Goal: Information Seeking & Learning: Learn about a topic

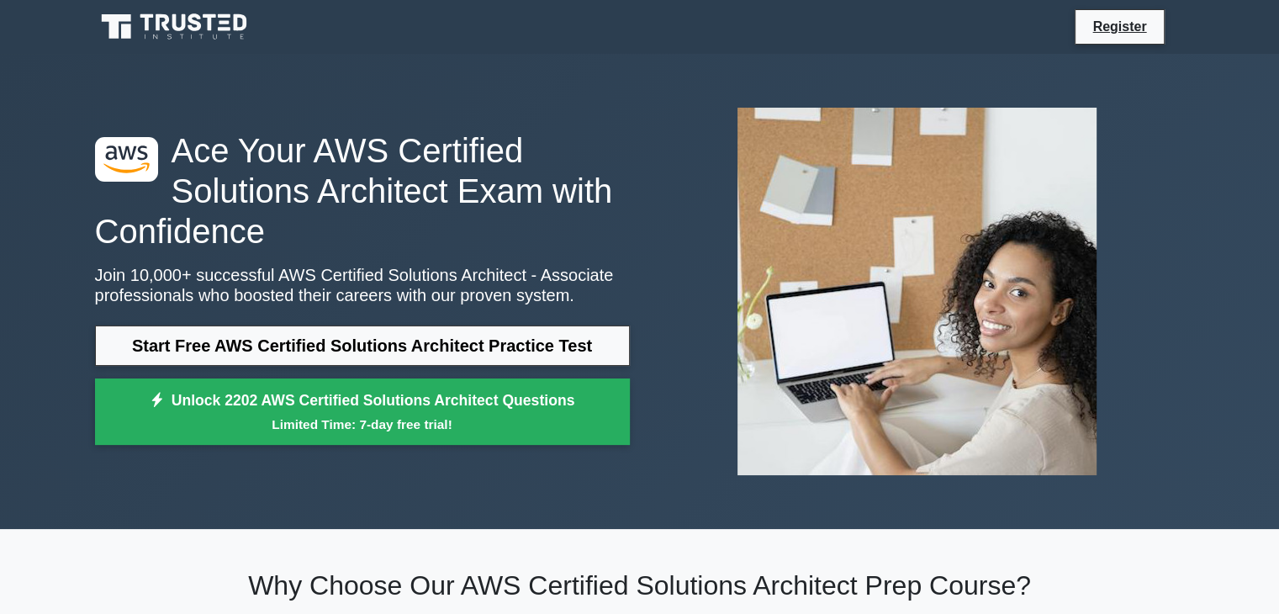
click at [757, 441] on img at bounding box center [917, 291] width 386 height 394
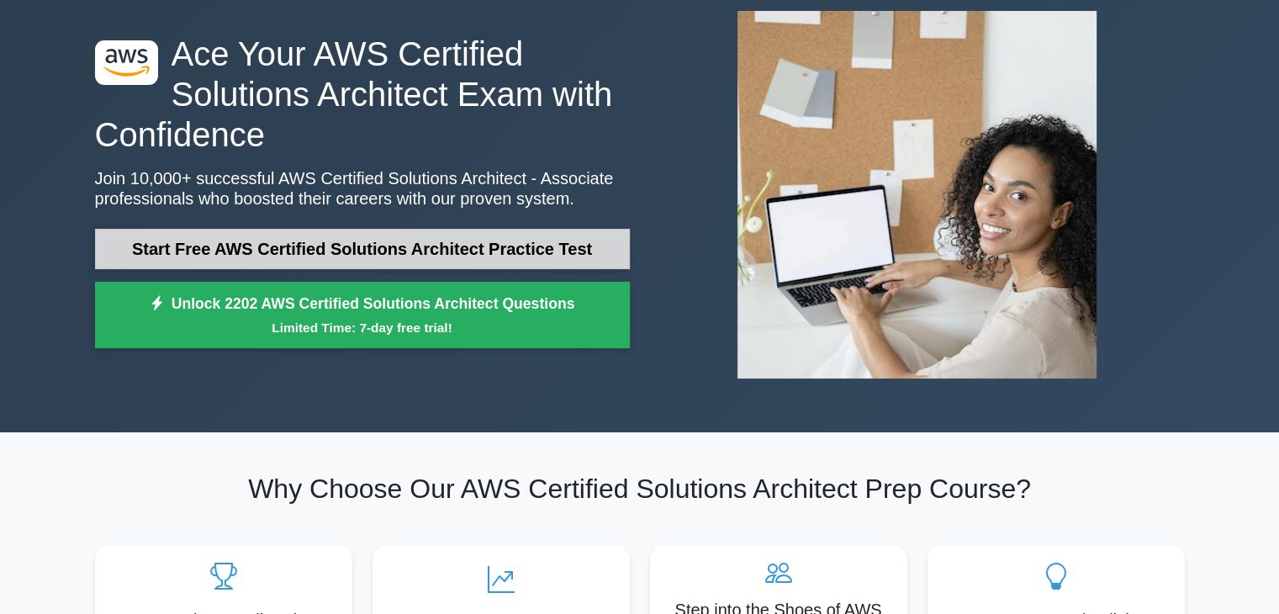
scroll to position [96, 0]
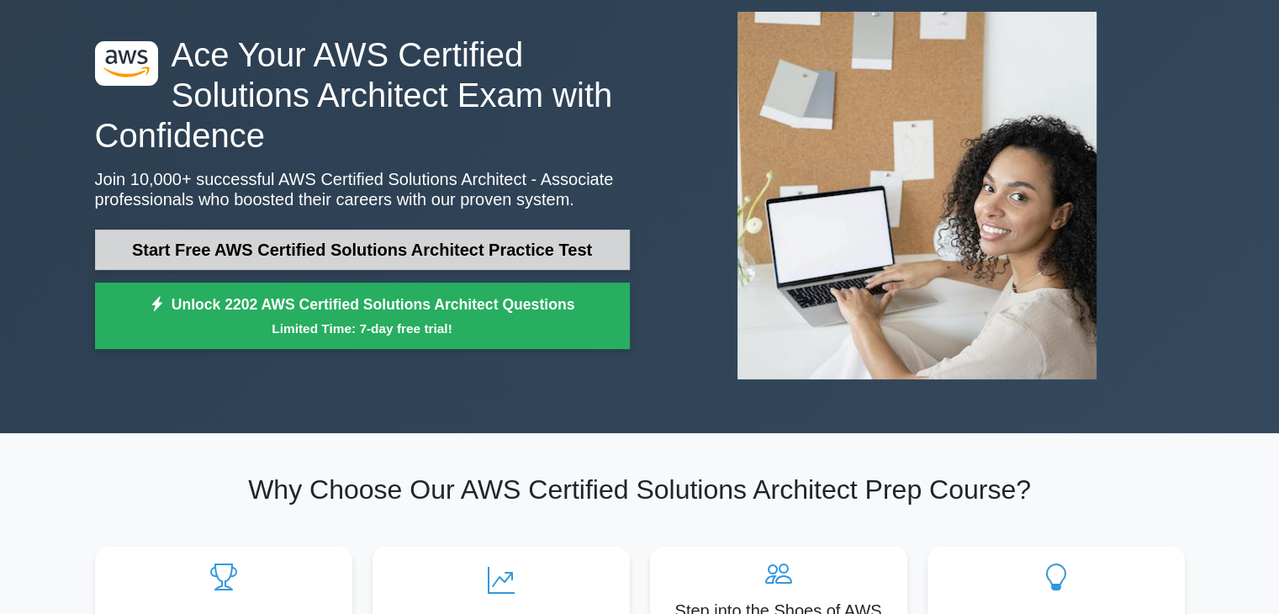
click at [372, 253] on link "Start Free AWS Certified Solutions Architect Practice Test" at bounding box center [362, 250] width 535 height 40
click at [199, 259] on link "Start Free AWS Certified Solutions Architect Practice Test" at bounding box center [362, 250] width 535 height 40
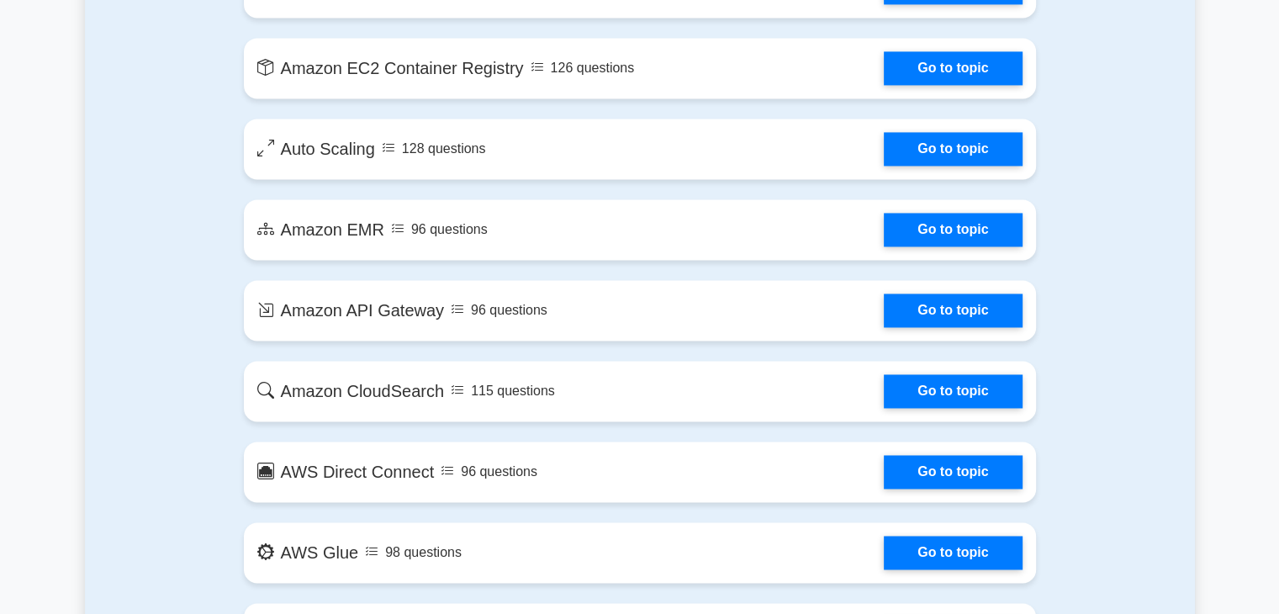
scroll to position [2609, 0]
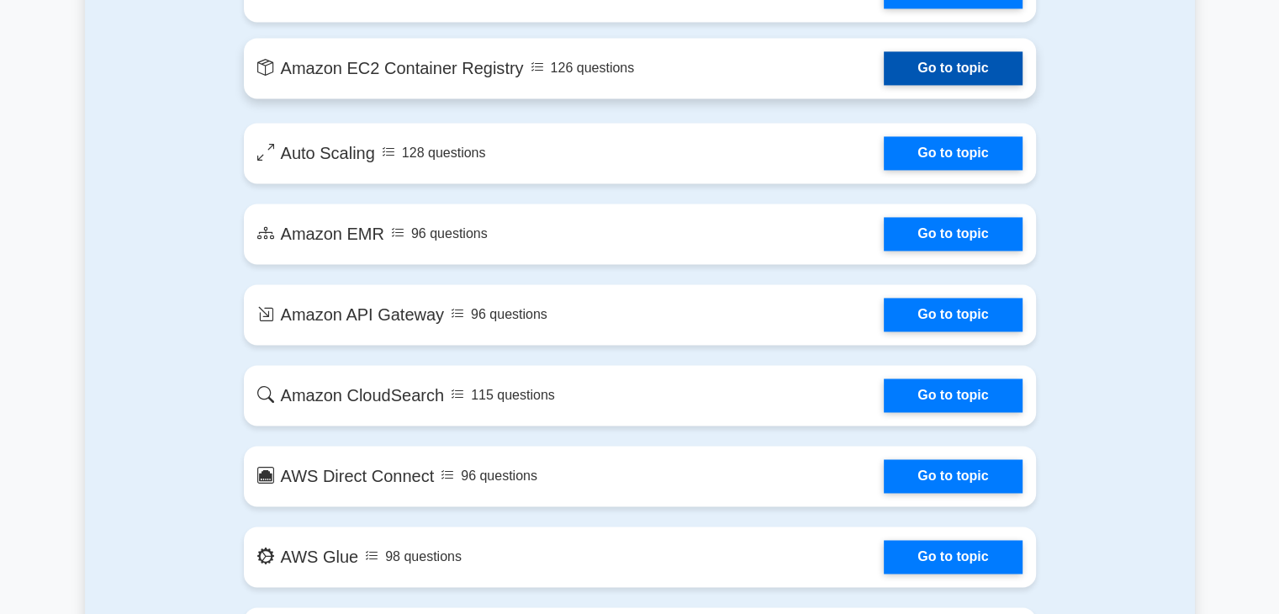
click at [884, 85] on link "Go to topic" at bounding box center [953, 68] width 138 height 34
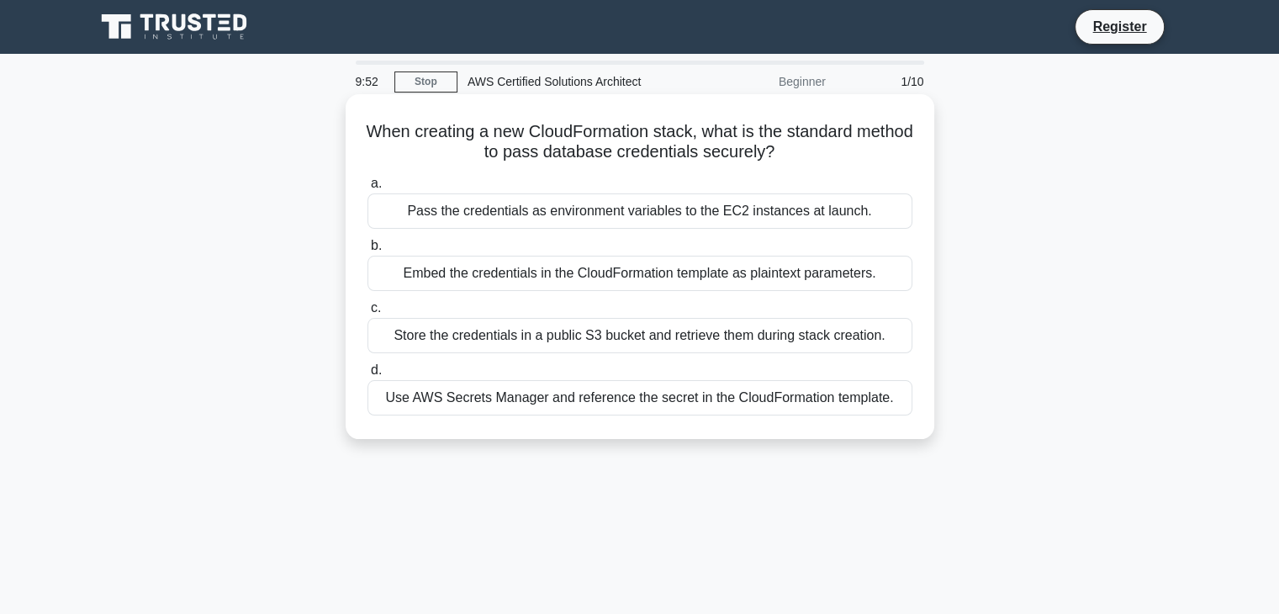
click at [525, 219] on div "Pass the credentials as environment variables to the EC2 instances at launch." at bounding box center [639, 210] width 545 height 35
click at [367, 189] on input "a. Pass the credentials as environment variables to the EC2 instances at launch." at bounding box center [367, 183] width 0 height 11
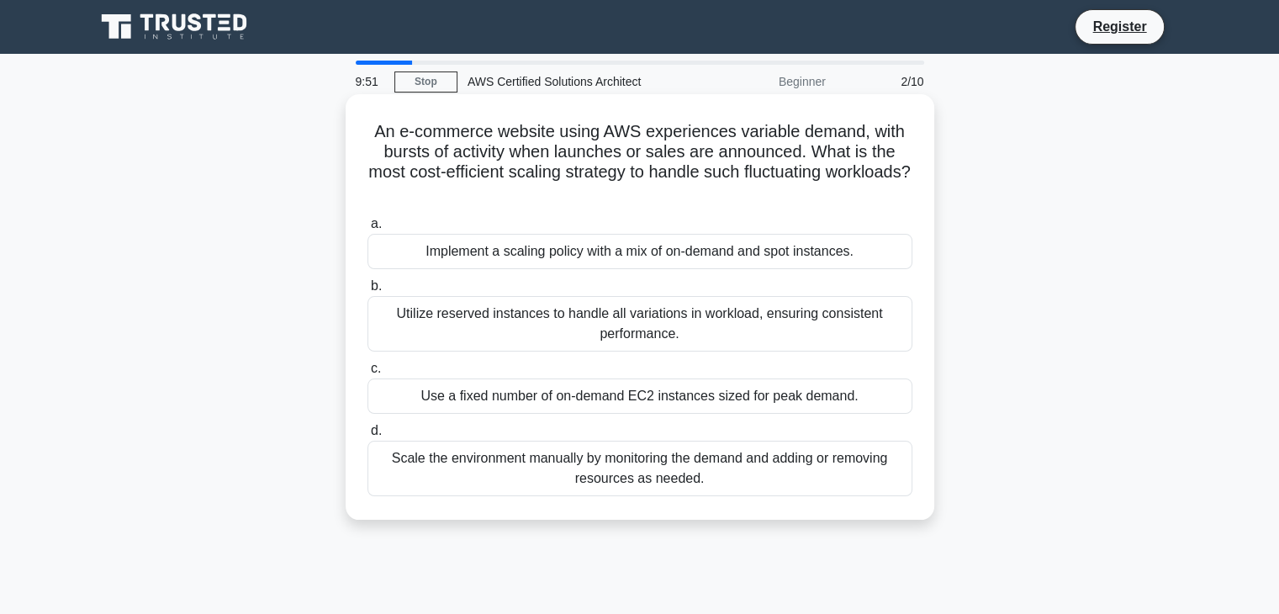
click at [531, 272] on div "a. Implement a scaling policy with a mix of on-demand and spot instances. b. Ut…" at bounding box center [639, 354] width 565 height 289
drag, startPoint x: 531, startPoint y: 272, endPoint x: 538, endPoint y: 314, distance: 43.5
click at [538, 314] on div "a. Implement a scaling policy with a mix of on-demand and spot instances. b. Ut…" at bounding box center [639, 354] width 565 height 289
click at [538, 314] on div "Utilize reserved instances to handle all variations in workload, ensuring consi…" at bounding box center [639, 323] width 545 height 55
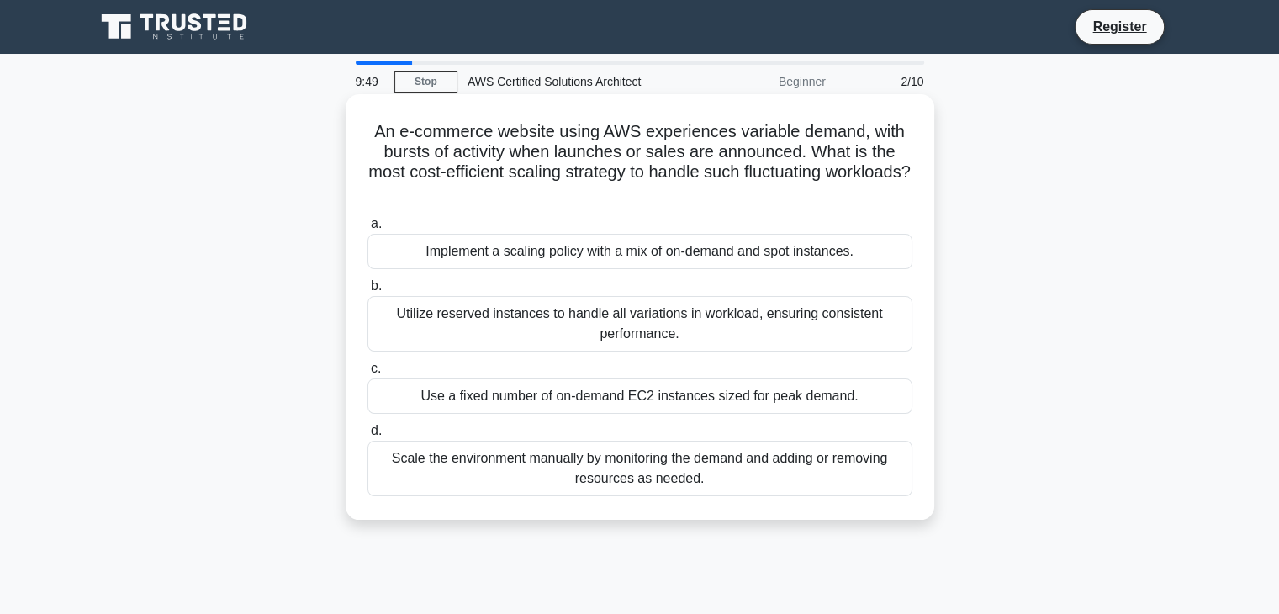
click at [367, 292] on input "b. Utilize reserved instances to handle all variations in workload, ensuring co…" at bounding box center [367, 286] width 0 height 11
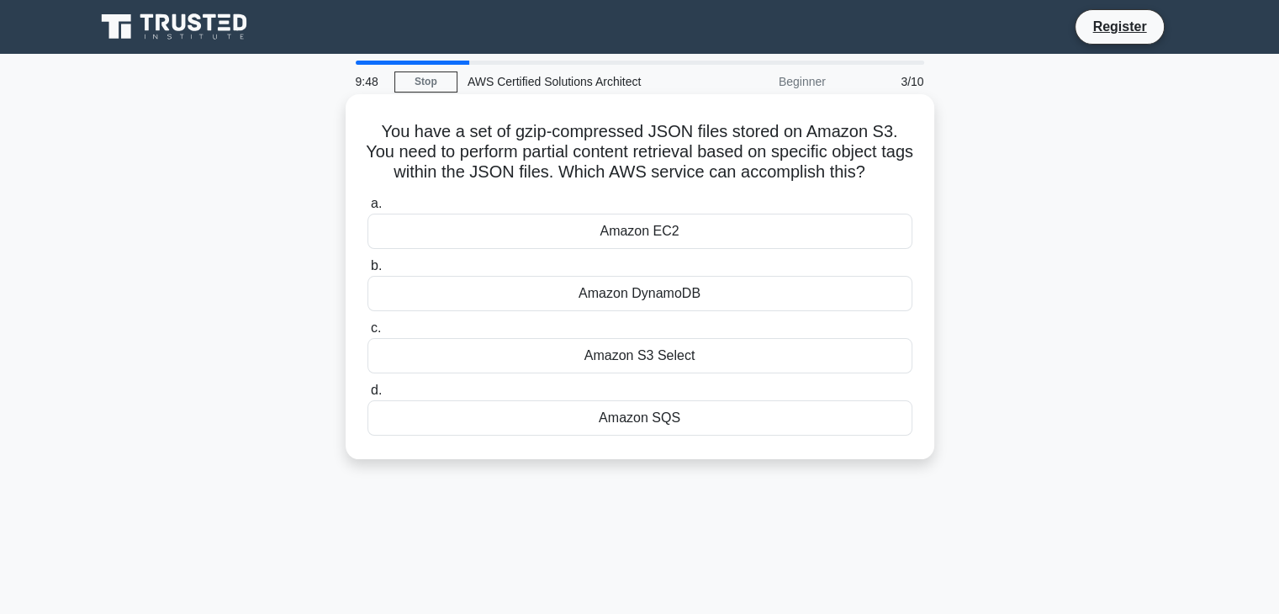
click at [578, 307] on div "Amazon DynamoDB" at bounding box center [639, 293] width 545 height 35
click at [367, 272] on input "b. Amazon DynamoDB" at bounding box center [367, 266] width 0 height 11
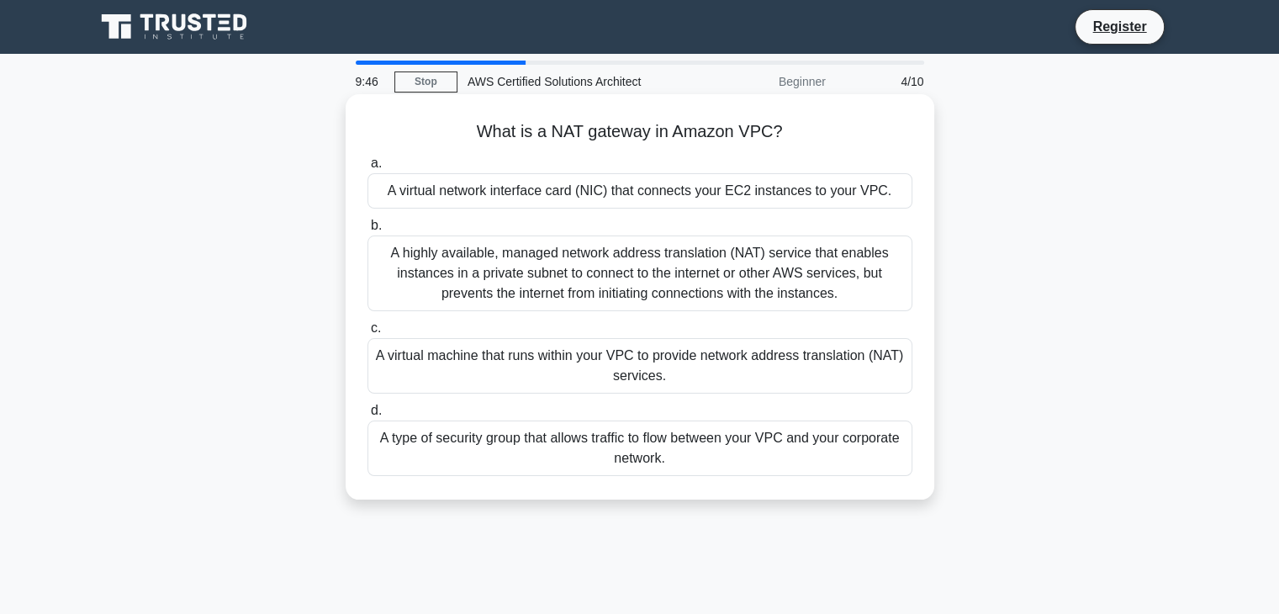
click at [589, 356] on div "A virtual machine that runs within your VPC to provide network address translat…" at bounding box center [639, 365] width 545 height 55
click at [367, 334] on input "c. A virtual machine that runs within your VPC to provide network address trans…" at bounding box center [367, 328] width 0 height 11
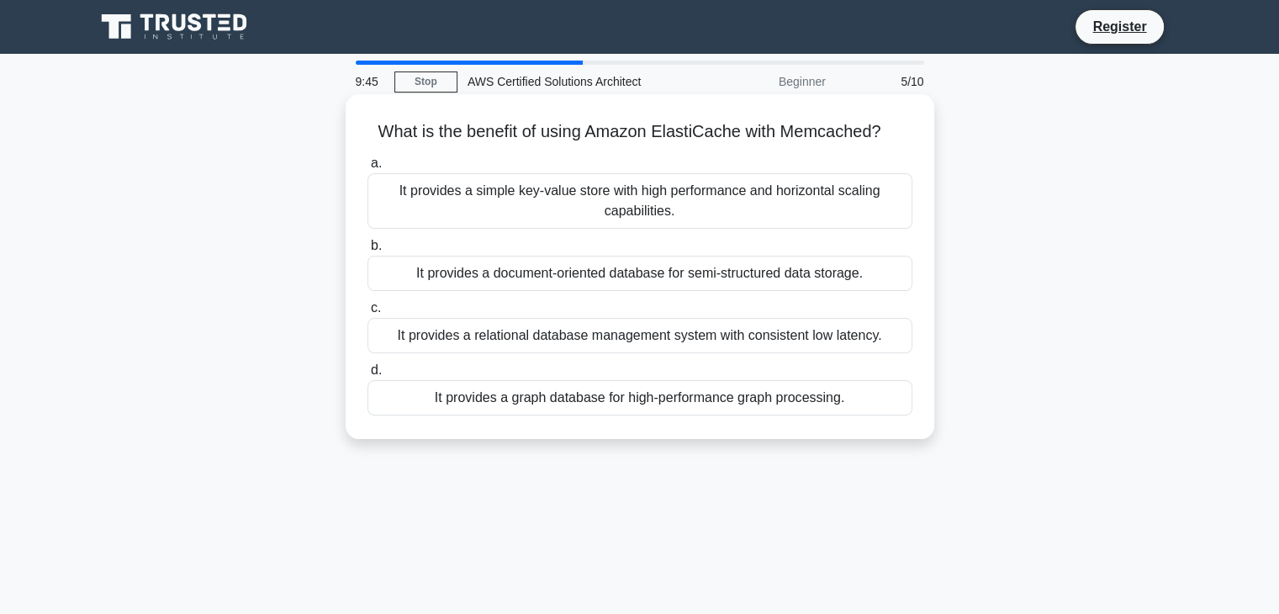
click at [569, 209] on div "It provides a simple key-value store with high performance and horizontal scali…" at bounding box center [639, 200] width 545 height 55
click at [367, 169] on input "a. It provides a simple key-value store with high performance and horizontal sc…" at bounding box center [367, 163] width 0 height 11
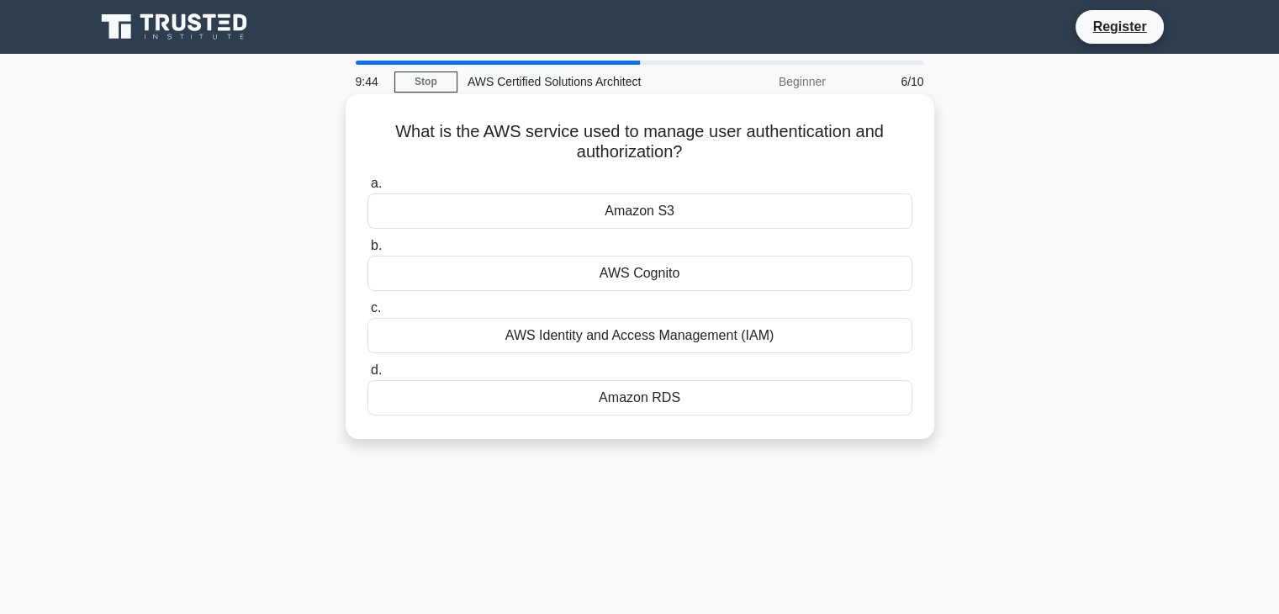
click at [612, 282] on div "AWS Cognito" at bounding box center [639, 273] width 545 height 35
click at [367, 251] on input "b. AWS Cognito" at bounding box center [367, 245] width 0 height 11
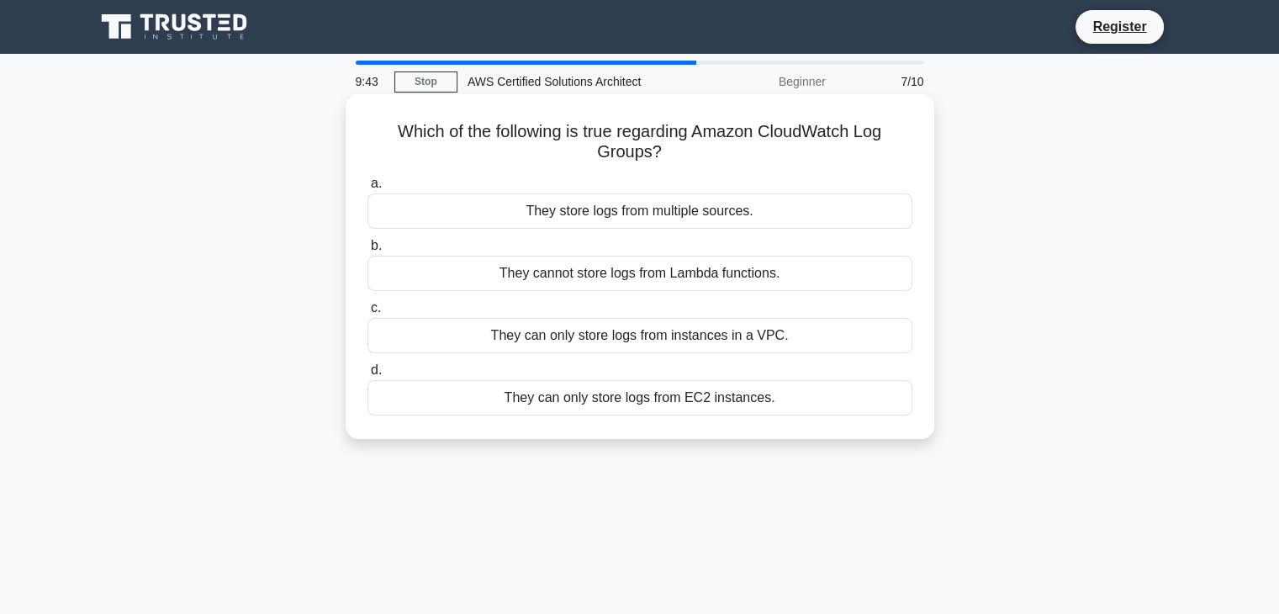
click at [637, 368] on label "d. They can only store logs from EC2 instances." at bounding box center [639, 387] width 545 height 55
click at [367, 368] on input "d. They can only store logs from EC2 instances." at bounding box center [367, 370] width 0 height 11
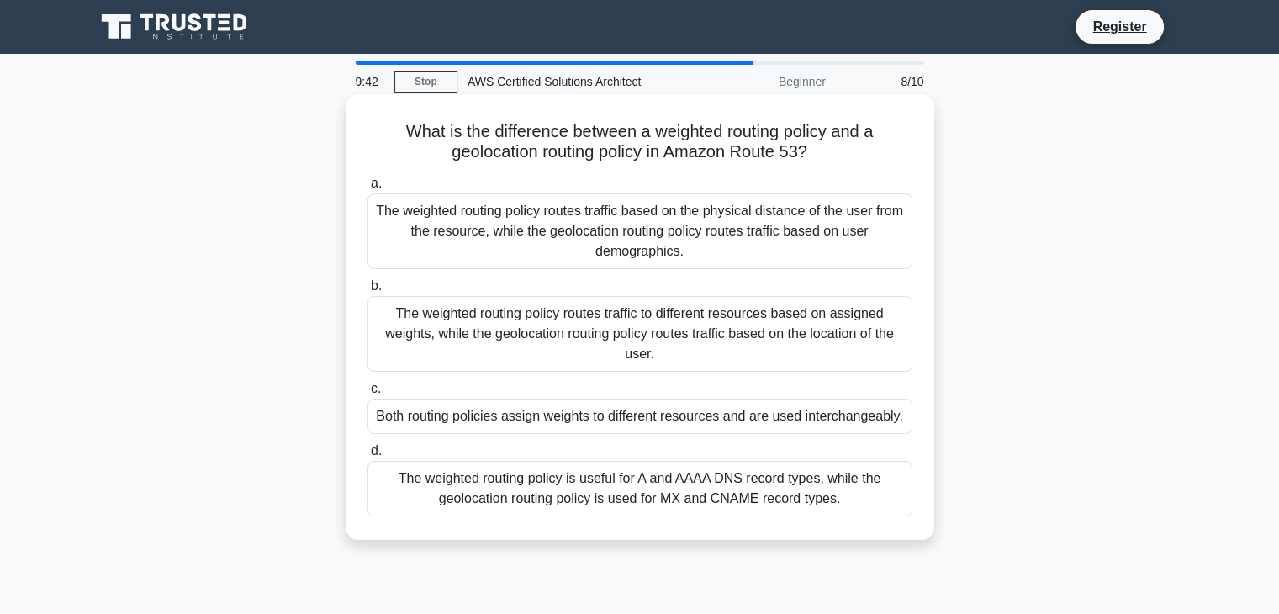
click at [625, 346] on div "The weighted routing policy routes traffic to different resources based on assi…" at bounding box center [639, 334] width 545 height 76
click at [367, 292] on input "b. The weighted routing policy routes traffic to different resources based on a…" at bounding box center [367, 286] width 0 height 11
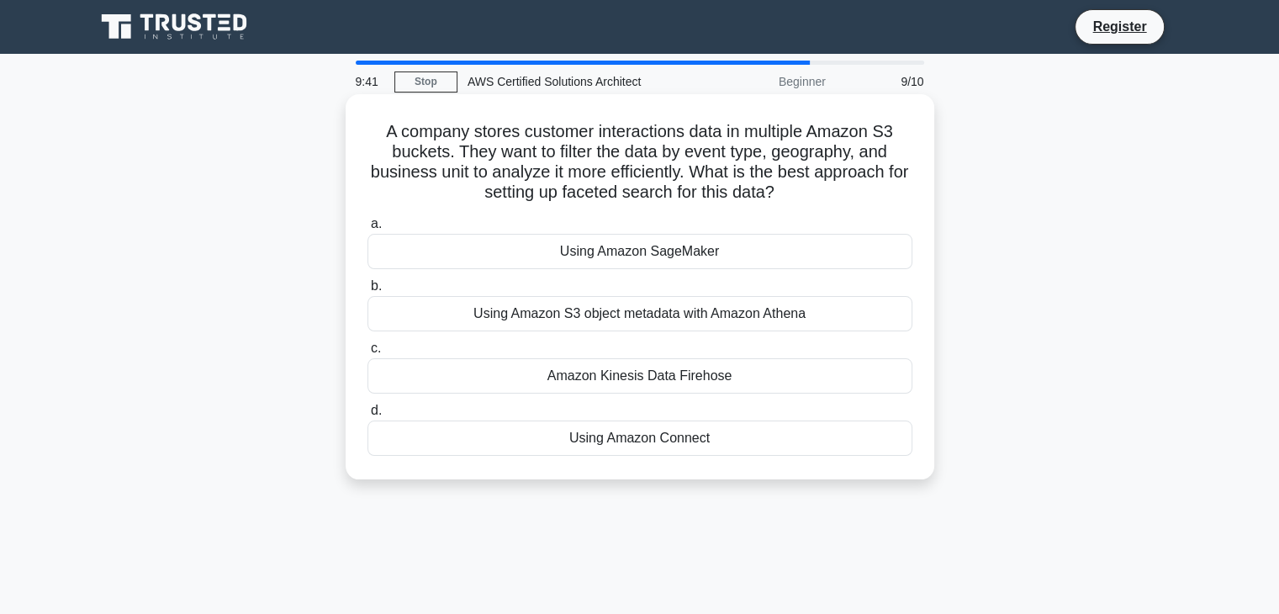
click at [621, 309] on div "Using Amazon S3 object metadata with Amazon Athena" at bounding box center [639, 313] width 545 height 35
click at [367, 292] on input "b. Using Amazon S3 object metadata with Amazon Athena" at bounding box center [367, 286] width 0 height 11
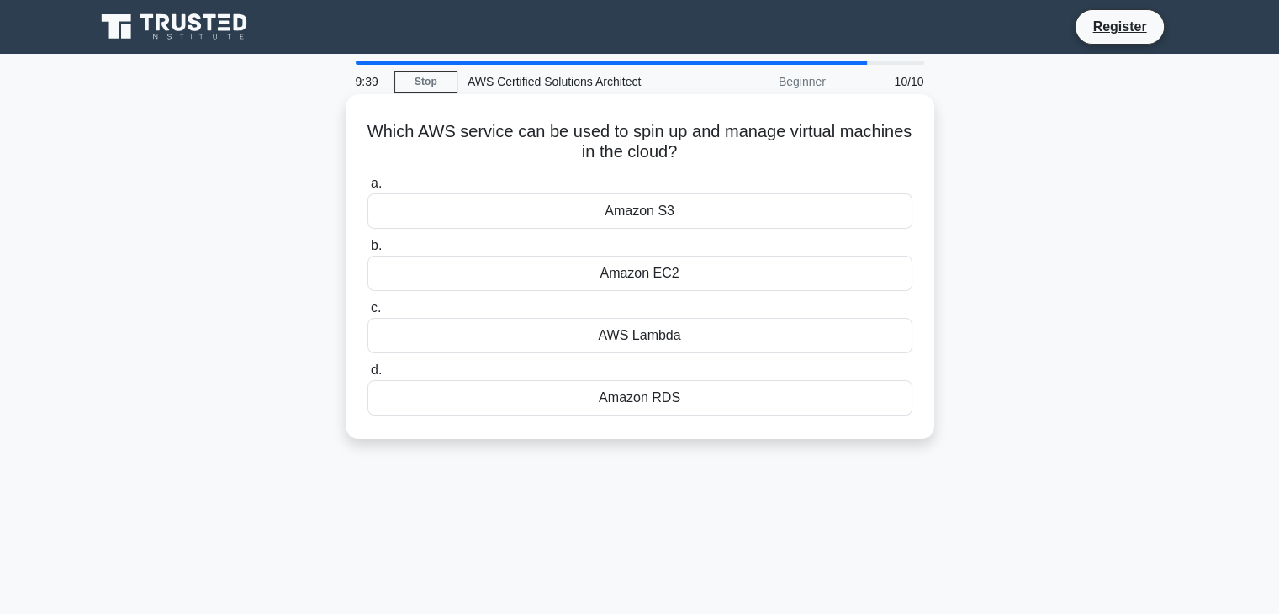
click at [605, 219] on div "Amazon S3" at bounding box center [639, 210] width 545 height 35
click at [367, 189] on input "a. Amazon S3" at bounding box center [367, 183] width 0 height 11
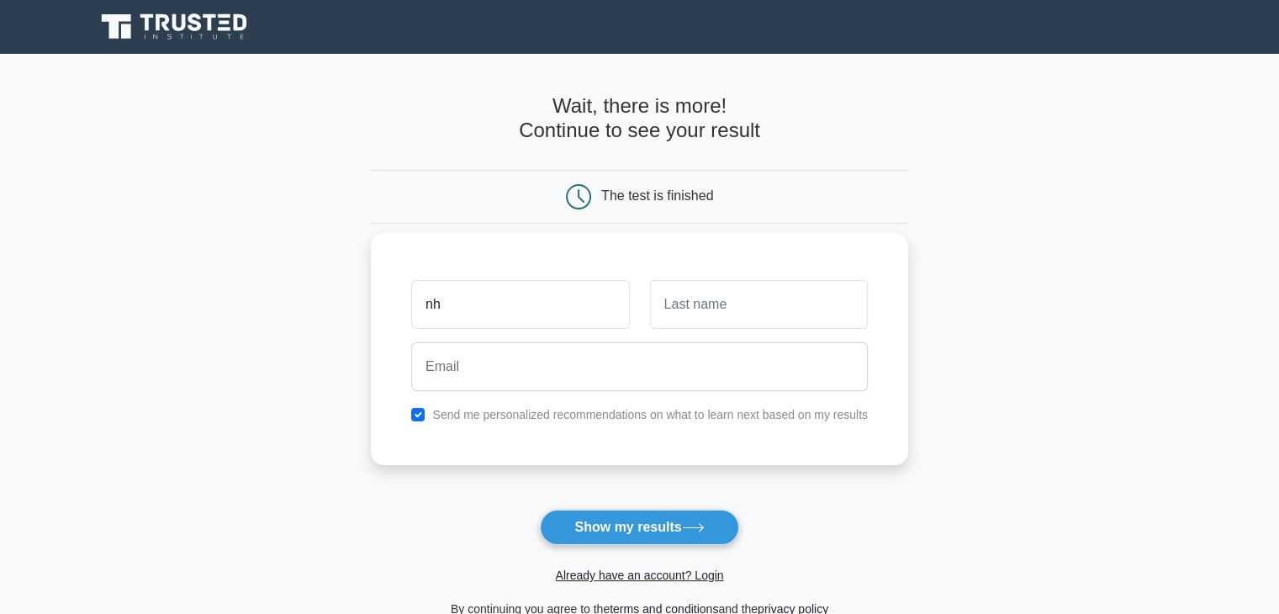
type input "n"
type input "bharathi"
click at [739, 313] on input "text" at bounding box center [759, 304] width 218 height 49
type input "raja"
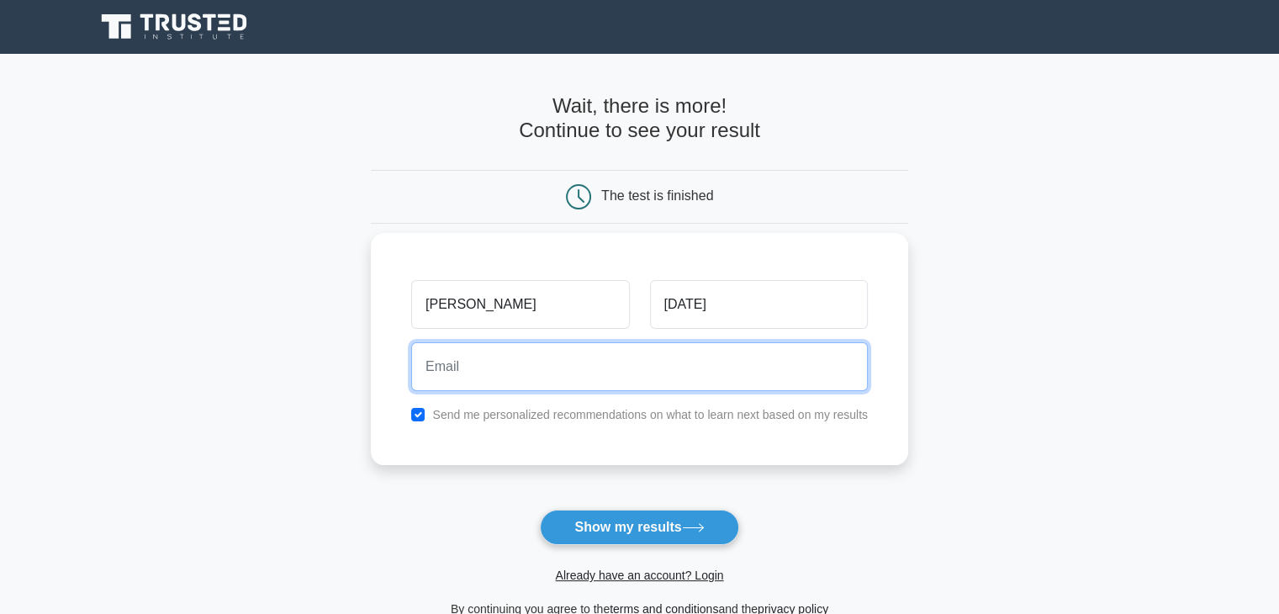
click at [603, 370] on input "email" at bounding box center [639, 366] width 457 height 49
type input "bharathiraja152005@gmail.com"
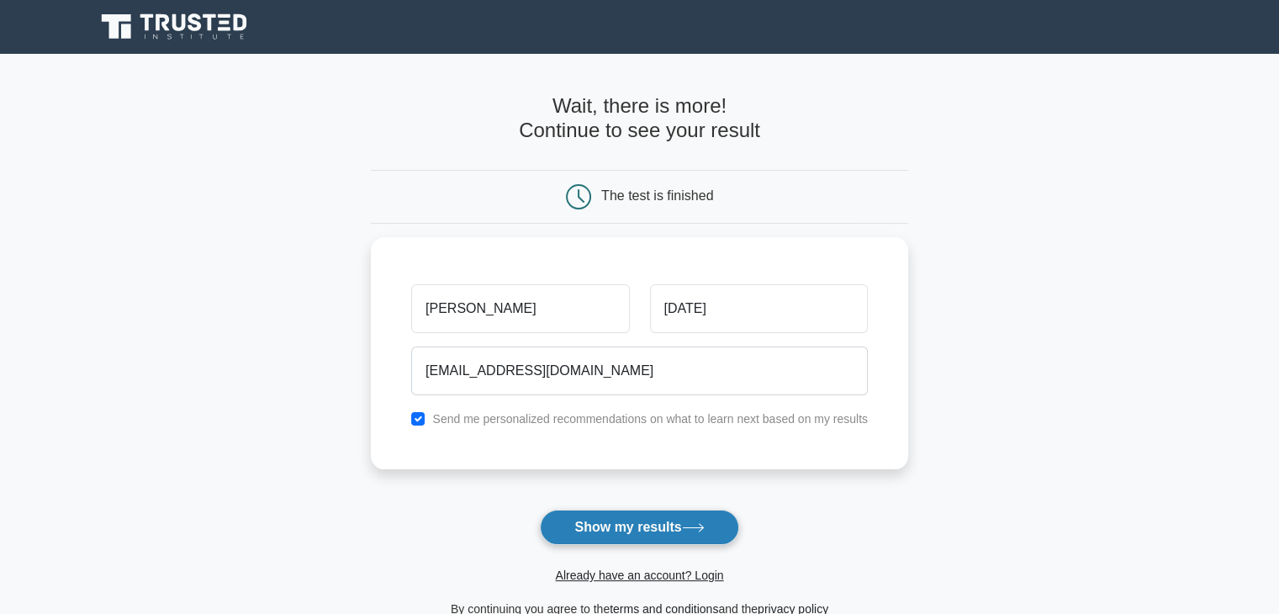
click at [589, 520] on button "Show my results" at bounding box center [639, 527] width 198 height 35
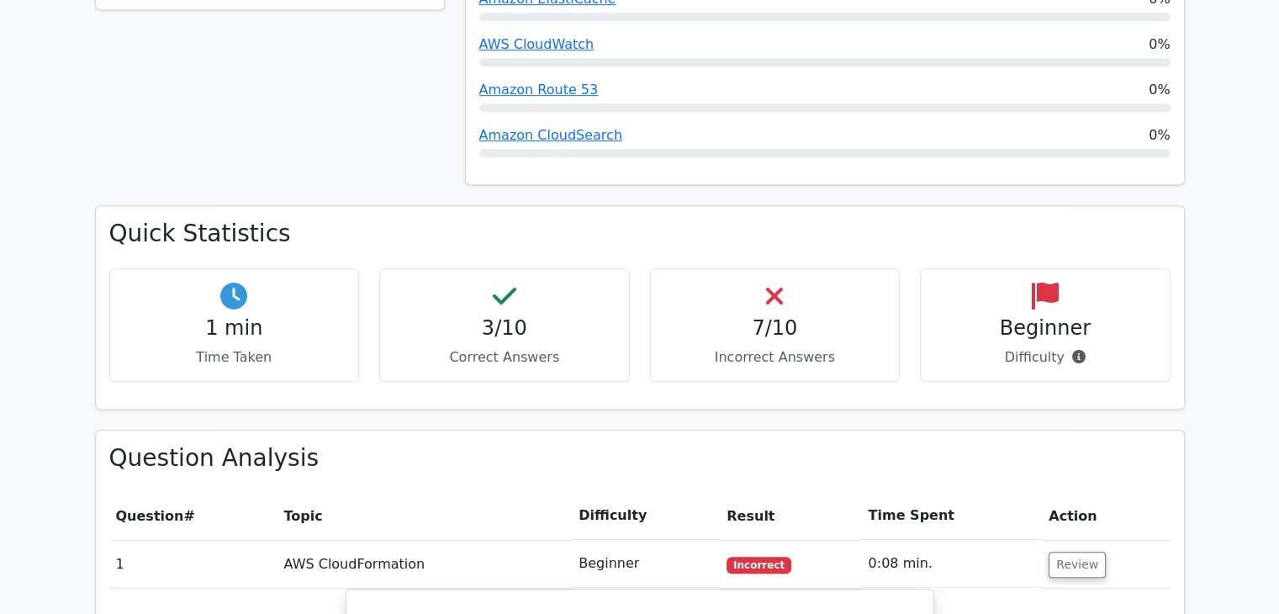
scroll to position [937, 0]
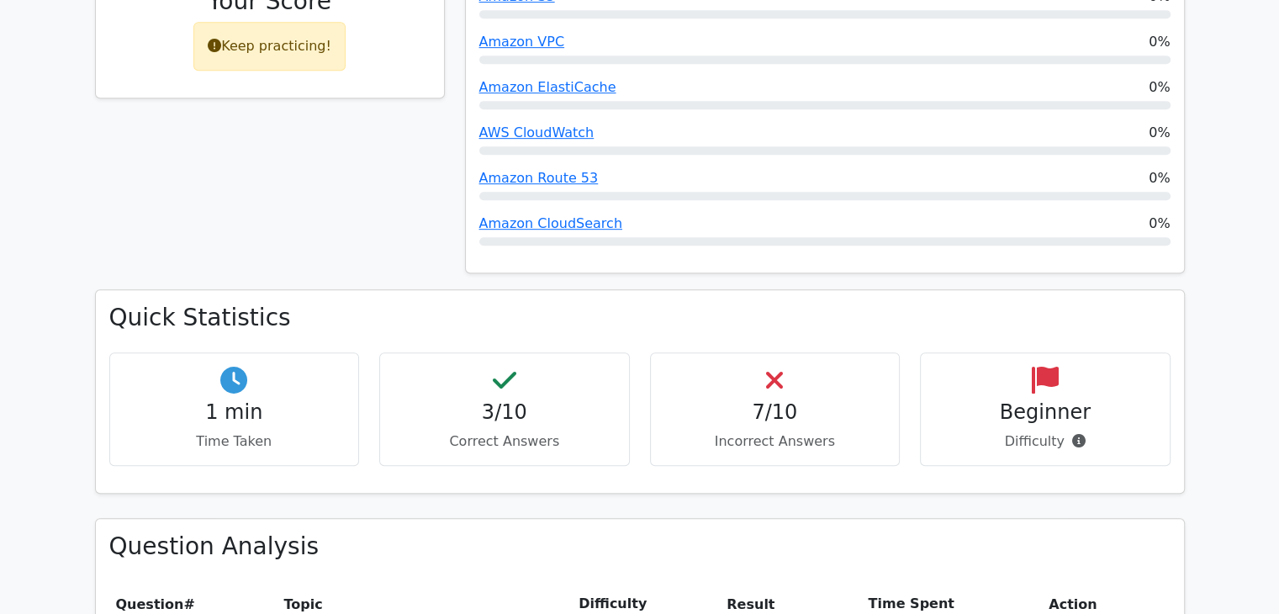
click at [488, 290] on div "Quick Statistics 1 min Time Taken 3/10 Correct Answers 7/10 Incorrect Answers B…" at bounding box center [640, 391] width 1088 height 202
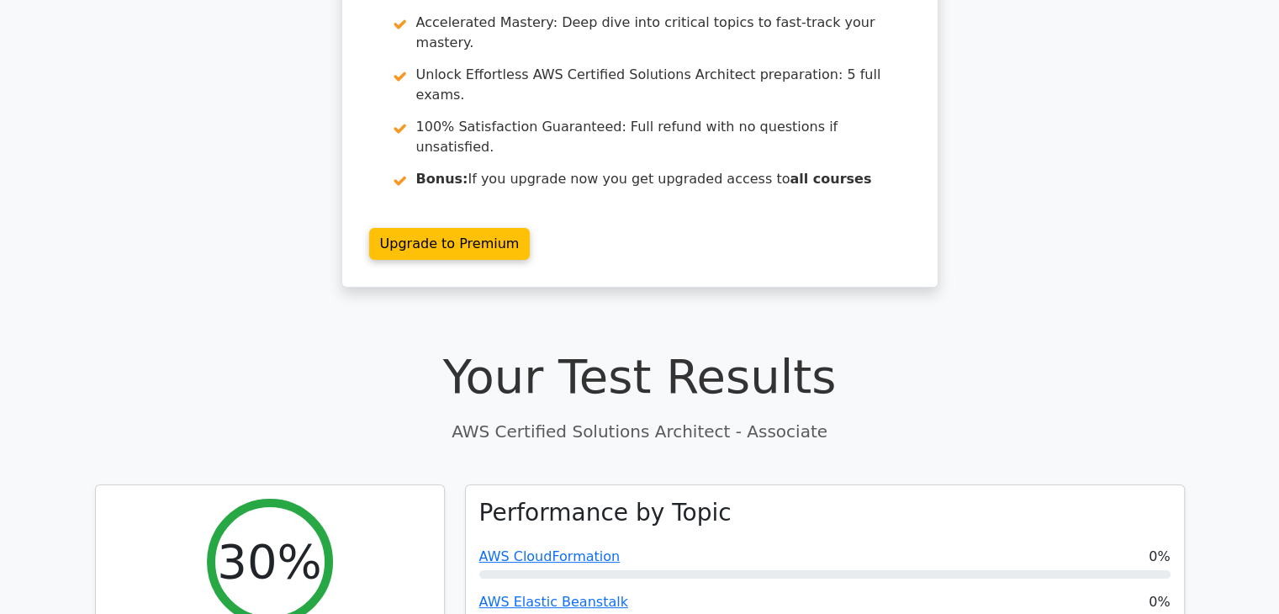
scroll to position [0, 0]
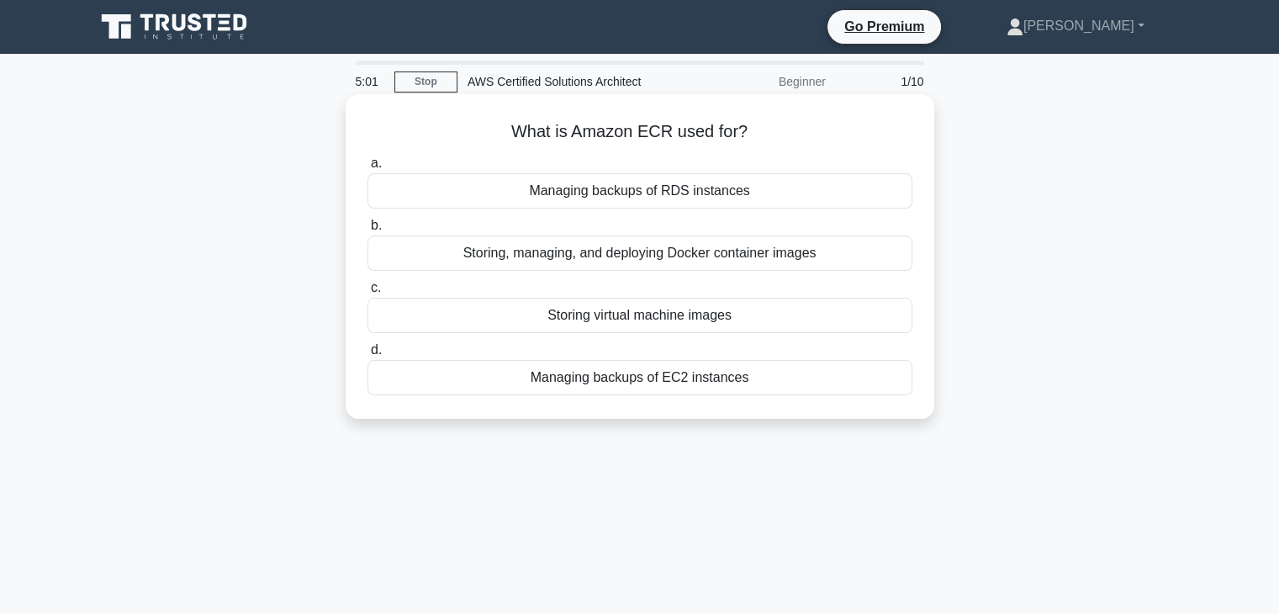
click at [387, 240] on div "Storing, managing, and deploying Docker container images" at bounding box center [639, 252] width 545 height 35
click at [367, 231] on input "b. Storing, managing, and deploying Docker container images" at bounding box center [367, 225] width 0 height 11
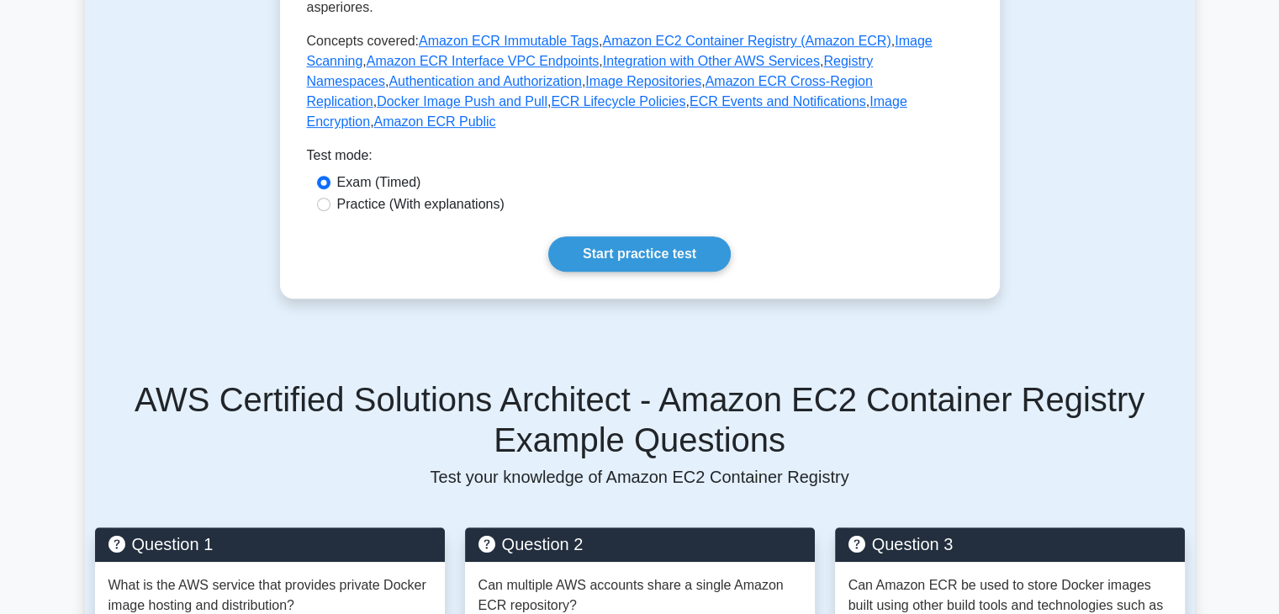
scroll to position [770, 0]
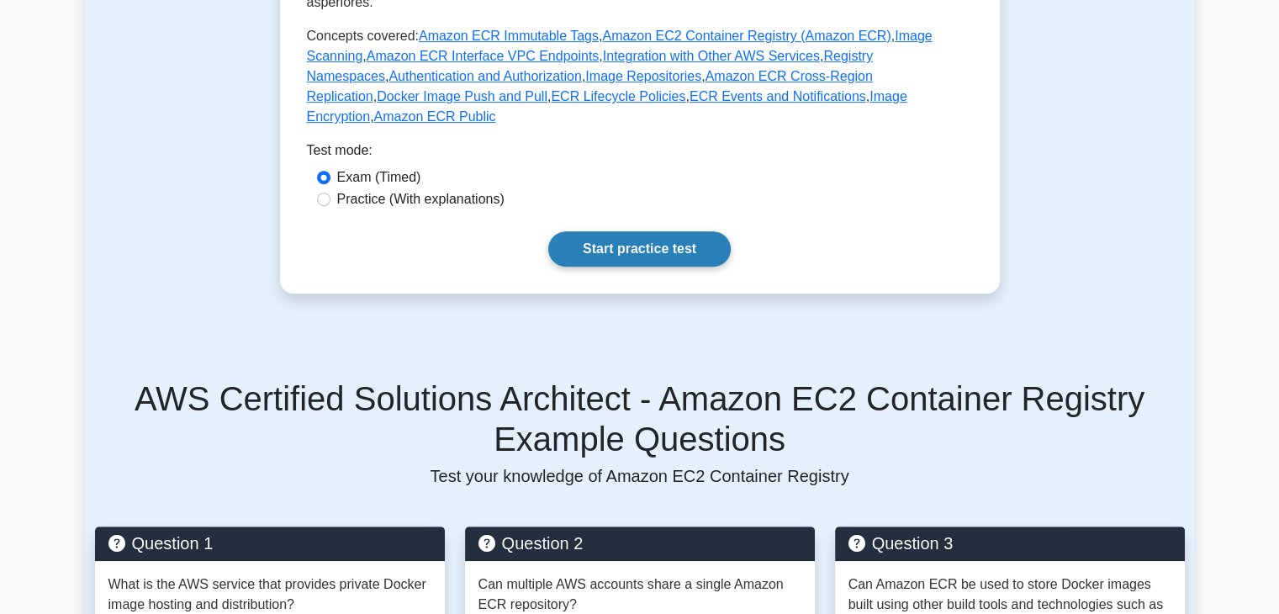
click at [678, 231] on link "Start practice test" at bounding box center [639, 248] width 182 height 35
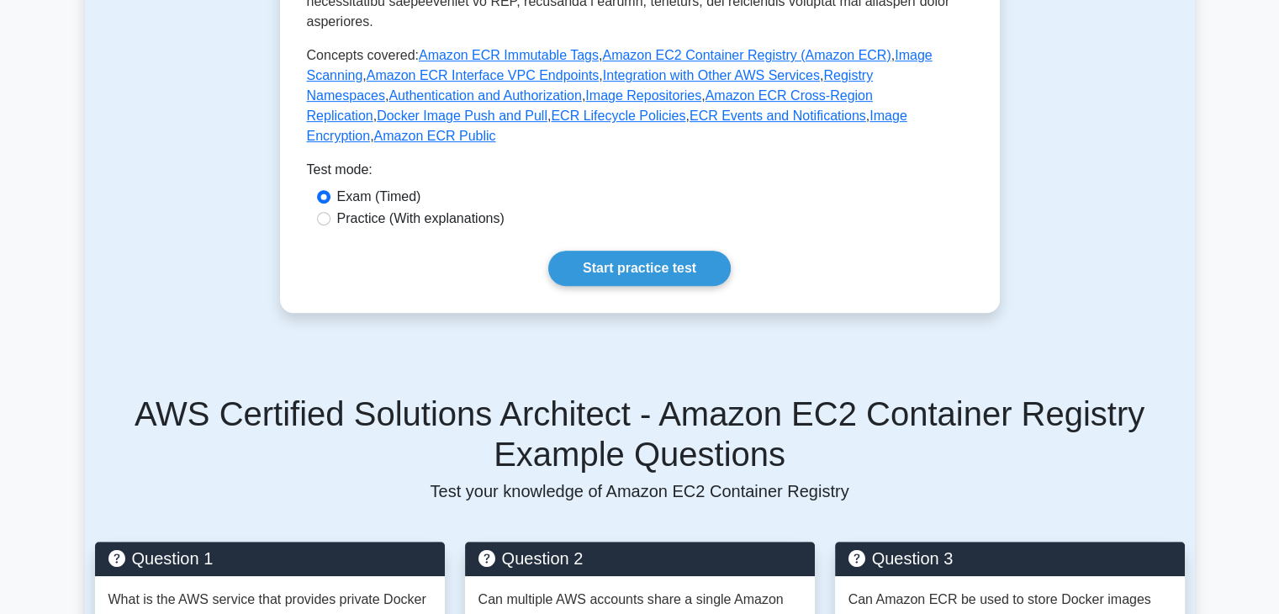
scroll to position [737, 0]
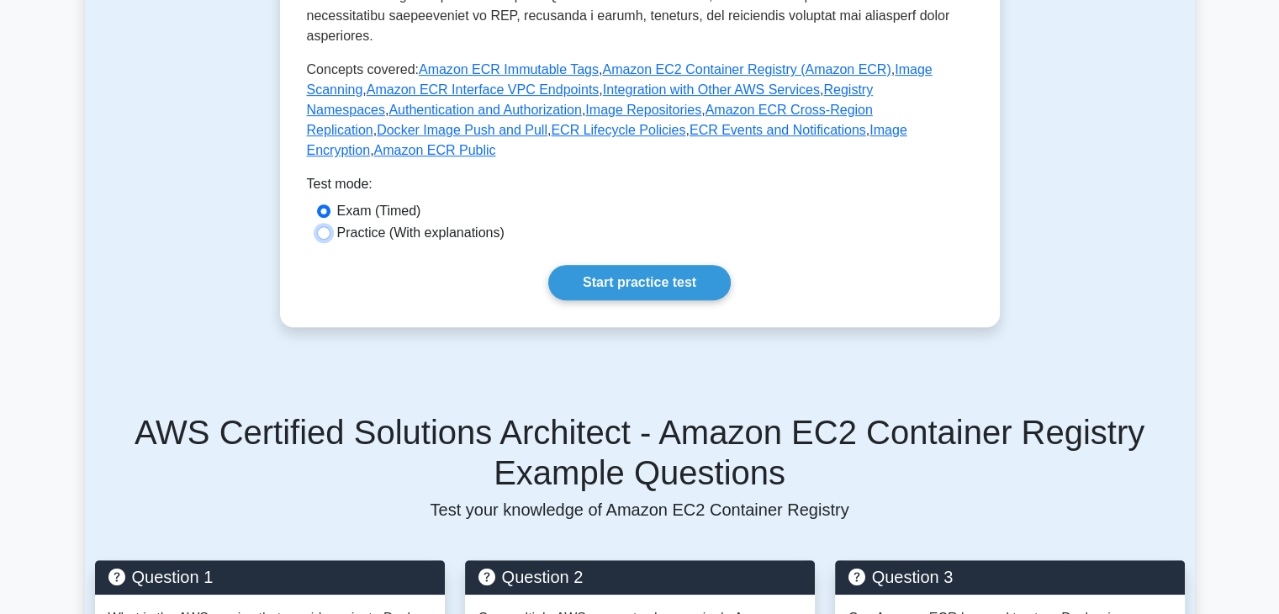
click at [321, 226] on input "Practice (With explanations)" at bounding box center [323, 232] width 13 height 13
radio input "true"
click at [586, 265] on link "Start practice test" at bounding box center [639, 282] width 182 height 35
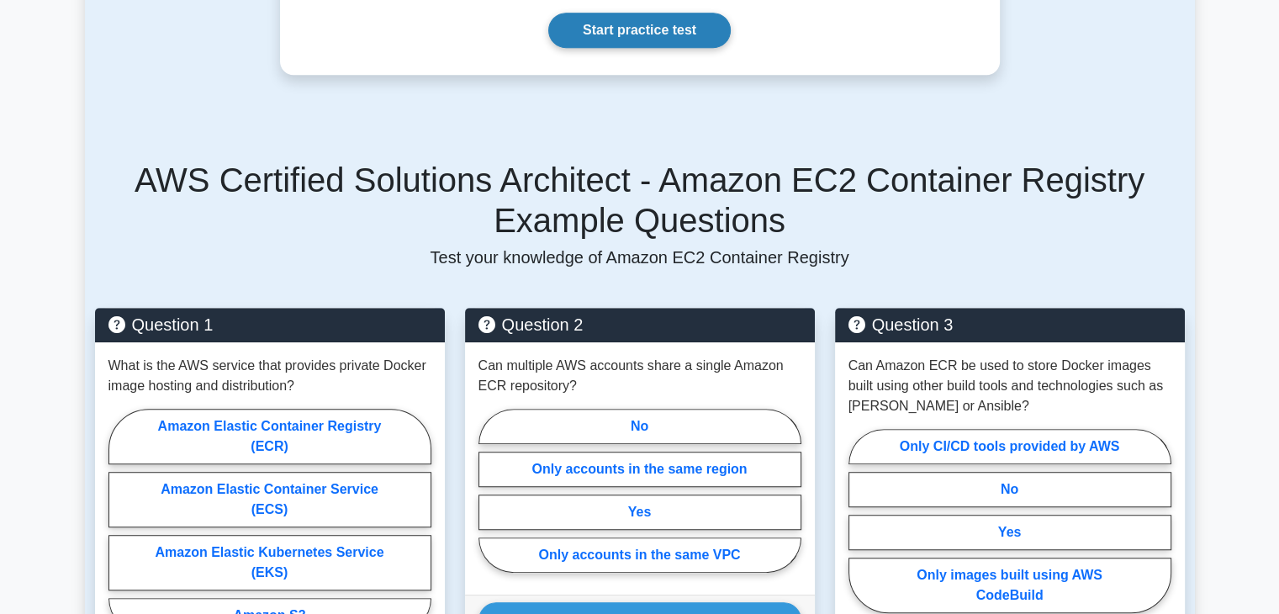
scroll to position [1019, 0]
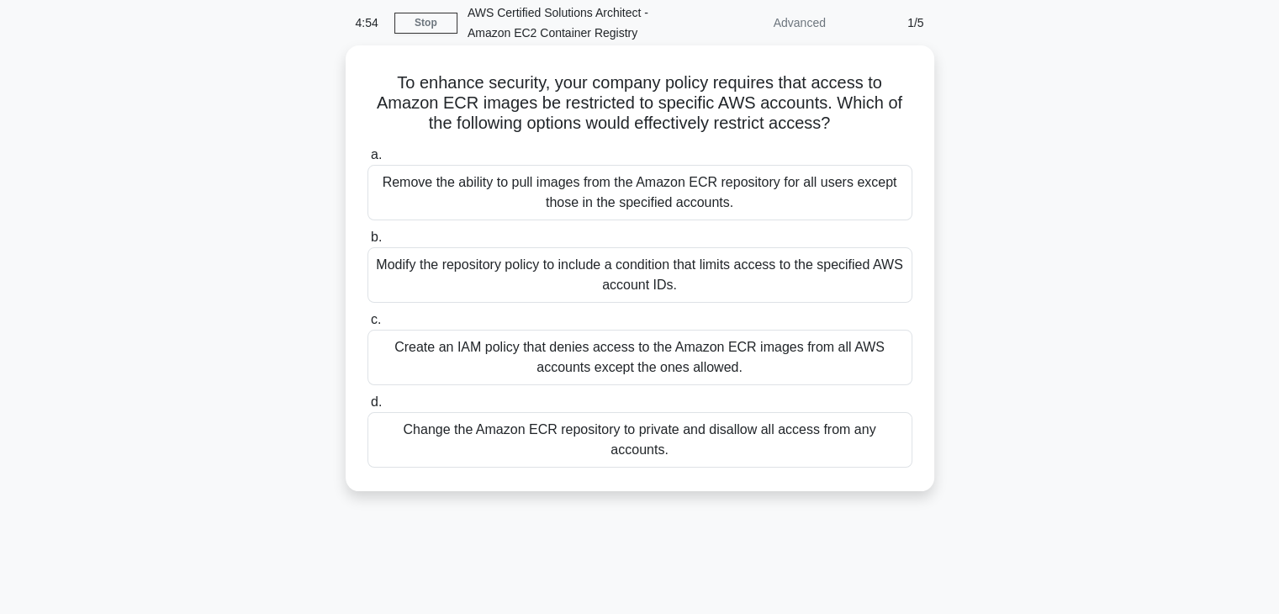
scroll to position [46, 0]
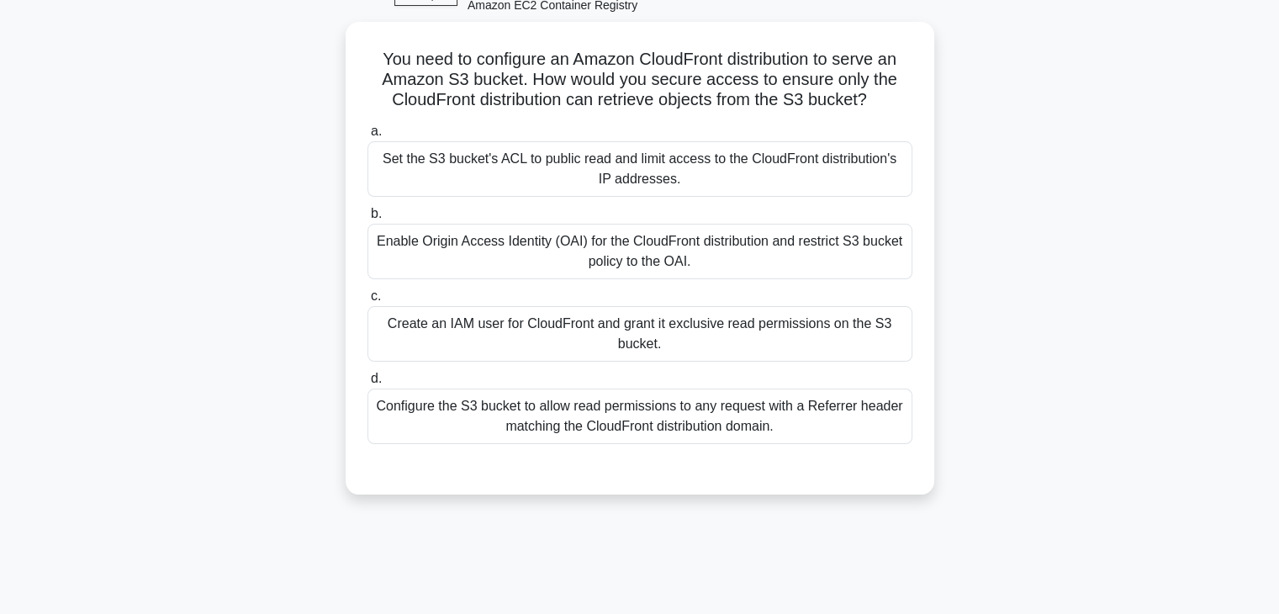
scroll to position [96, 0]
